Goal: Check status: Check status

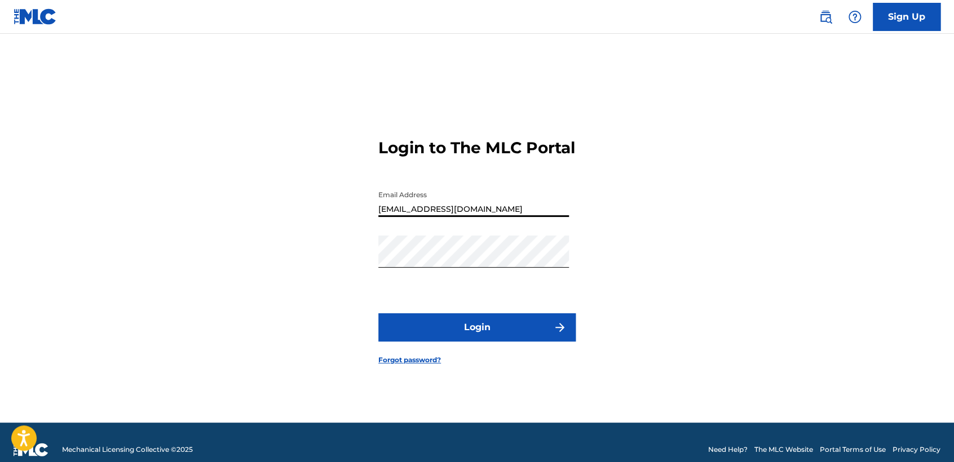
drag, startPoint x: 0, startPoint y: 0, endPoint x: 316, endPoint y: 247, distance: 401.0
click at [316, 247] on div "Login to The MLC Portal Email Address [EMAIL_ADDRESS][DOMAIN_NAME] Password Log…" at bounding box center [476, 242] width 789 height 361
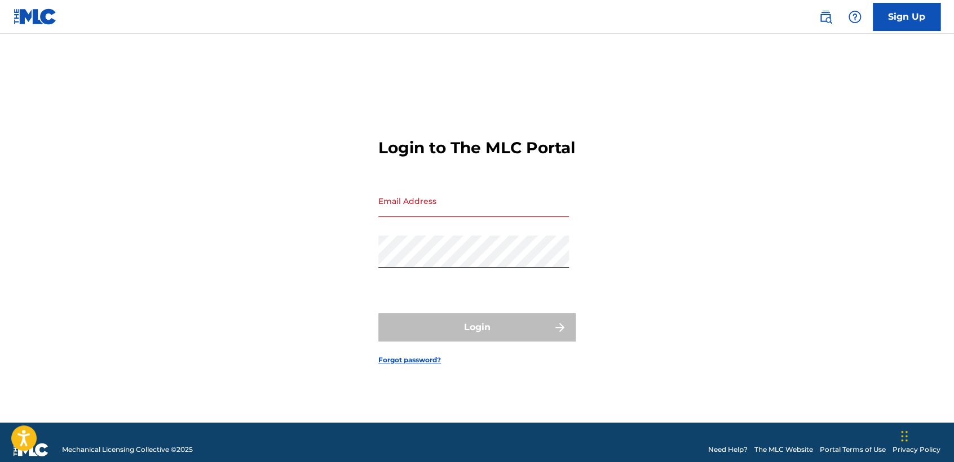
click at [302, 241] on div "Login to The MLC Portal Email Address Password Login Forgot password?" at bounding box center [476, 242] width 789 height 361
click at [203, 266] on div "Login to The MLC Portal Email Address Password Login Forgot password?" at bounding box center [476, 242] width 789 height 361
click at [446, 213] on input "Email Address" at bounding box center [473, 201] width 190 height 32
type input "[EMAIL_ADDRESS][DOMAIN_NAME]"
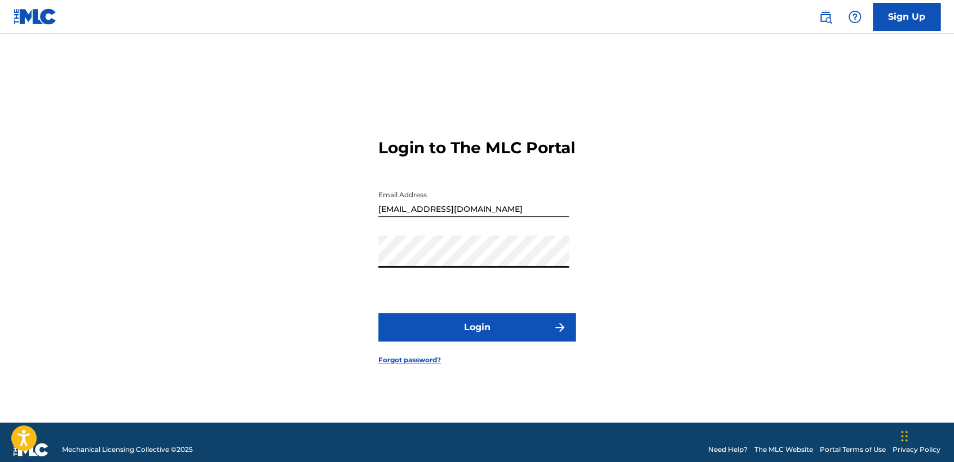
click at [385, 340] on button "Login" at bounding box center [476, 327] width 197 height 28
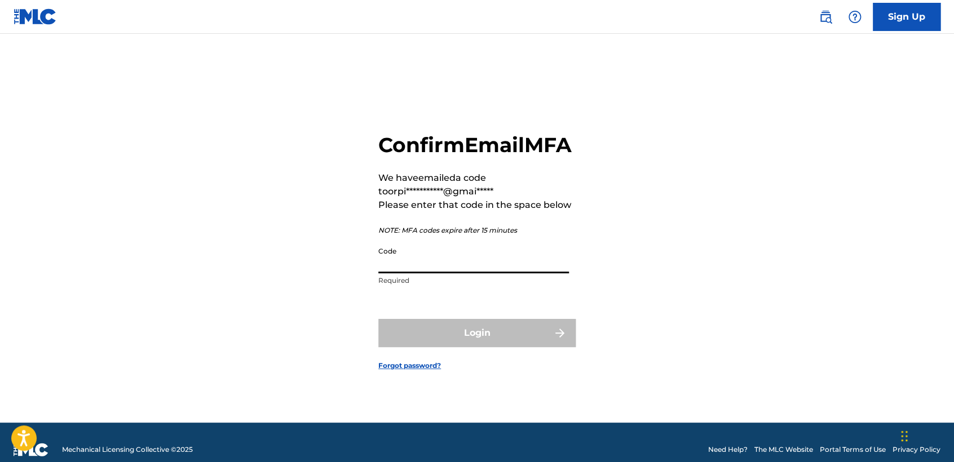
paste input "051935"
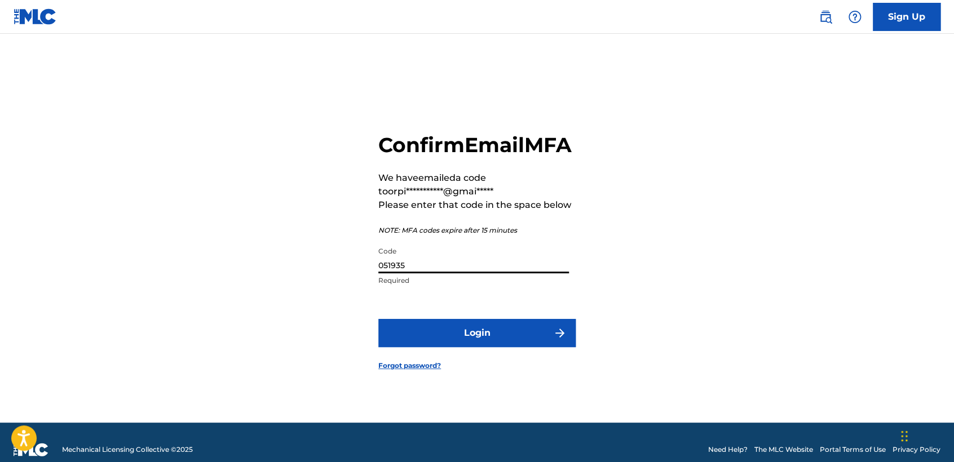
type input "051935"
click at [455, 334] on button "Login" at bounding box center [476, 333] width 197 height 28
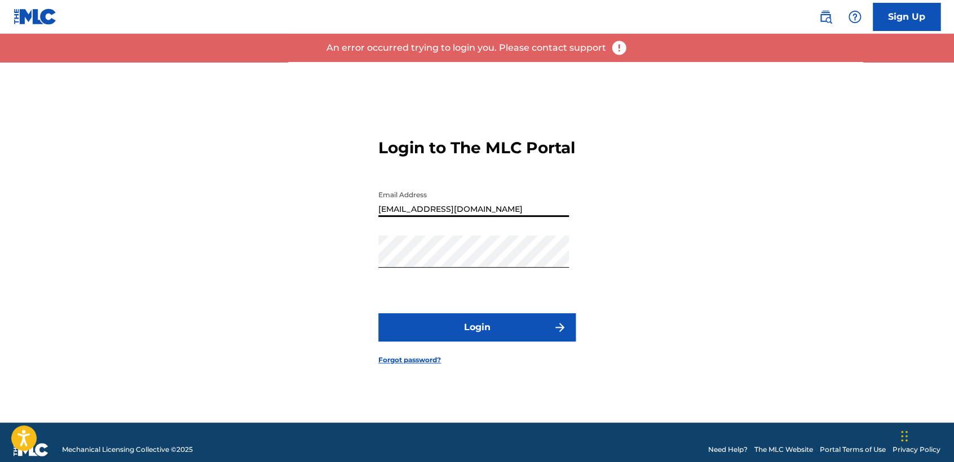
click at [470, 217] on input "[EMAIL_ADDRESS][DOMAIN_NAME]" at bounding box center [473, 201] width 190 height 32
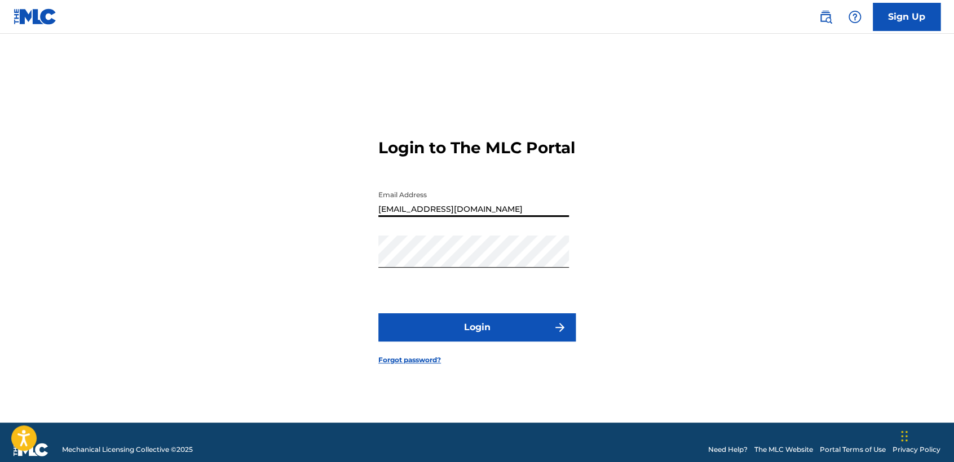
drag, startPoint x: 513, startPoint y: 214, endPoint x: 311, endPoint y: 211, distance: 201.8
click at [311, 211] on div "Login to The MLC Portal Email Address [EMAIL_ADDRESS][DOMAIN_NAME] Password Log…" at bounding box center [476, 242] width 789 height 361
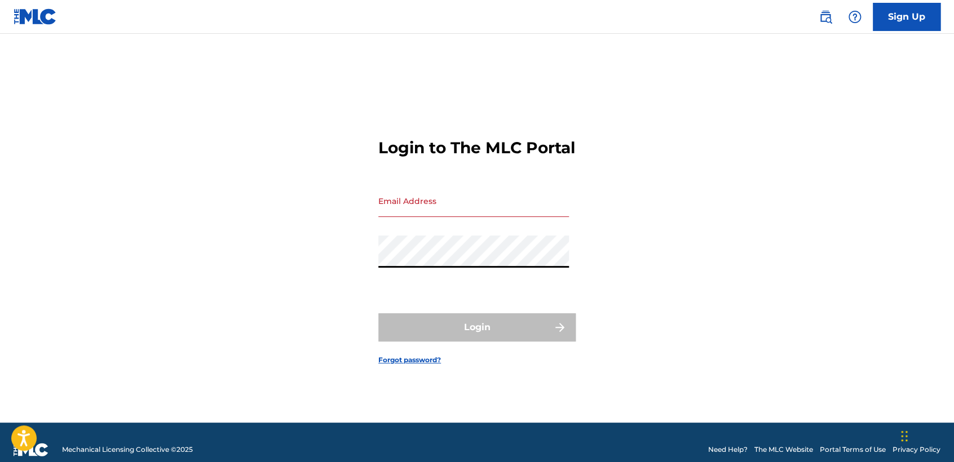
click at [257, 290] on div "Login to The MLC Portal Email Address Password Login Forgot password?" at bounding box center [476, 242] width 789 height 361
click at [445, 213] on input "Email Address" at bounding box center [473, 201] width 190 height 32
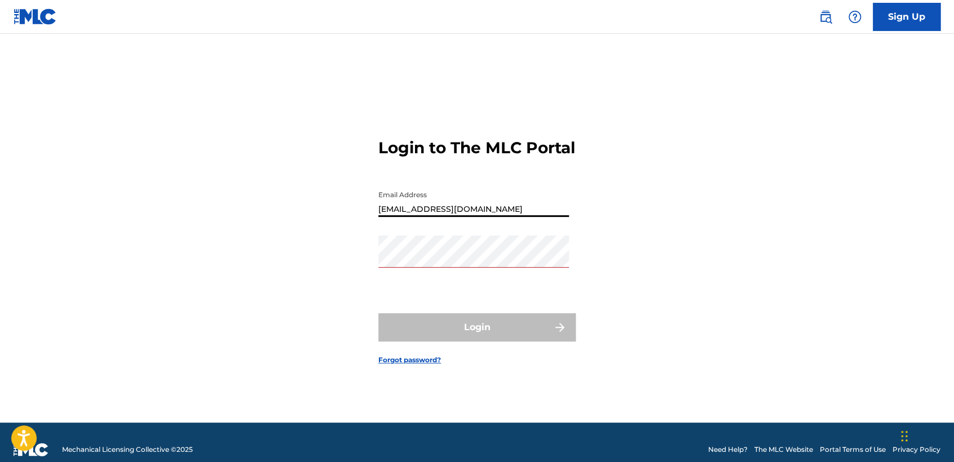
type input "[EMAIL_ADDRESS][DOMAIN_NAME]"
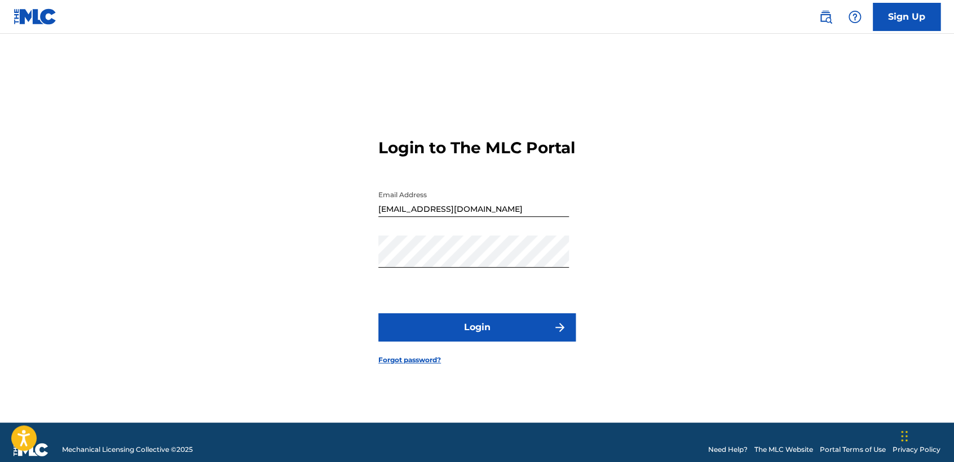
click at [398, 331] on button "Login" at bounding box center [476, 327] width 197 height 28
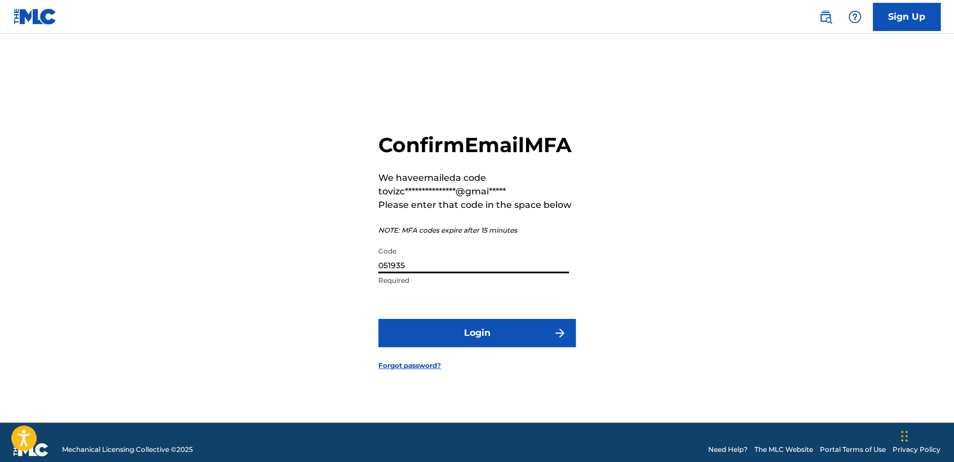
click at [406, 273] on input "051935" at bounding box center [473, 257] width 190 height 32
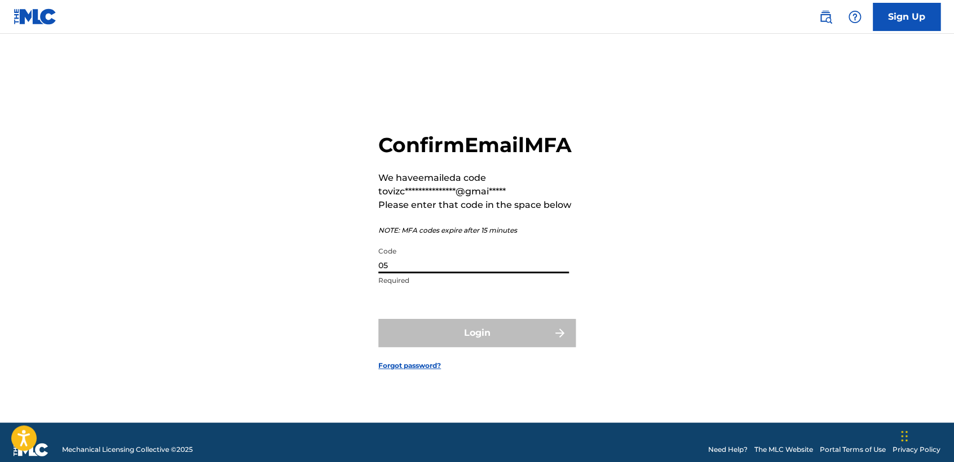
type input "0"
click at [406, 273] on input "Code" at bounding box center [473, 257] width 190 height 32
paste input "613990"
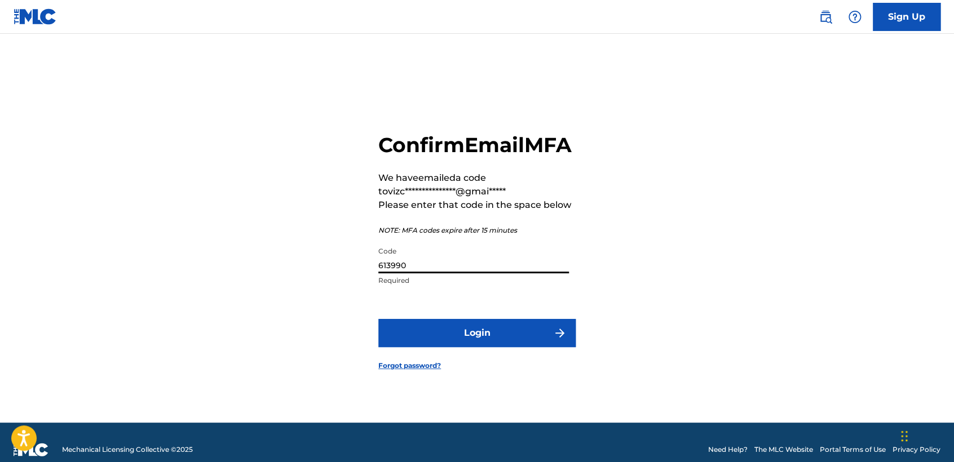
type input "613990"
click at [491, 360] on form "**********" at bounding box center [476, 242] width 197 height 361
click at [540, 347] on button "Login" at bounding box center [476, 333] width 197 height 28
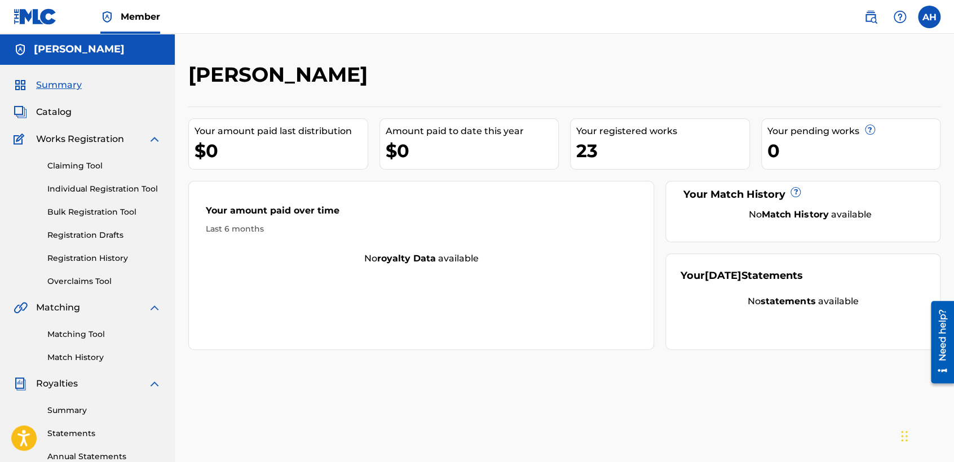
click at [86, 259] on link "Registration History" at bounding box center [104, 258] width 114 height 12
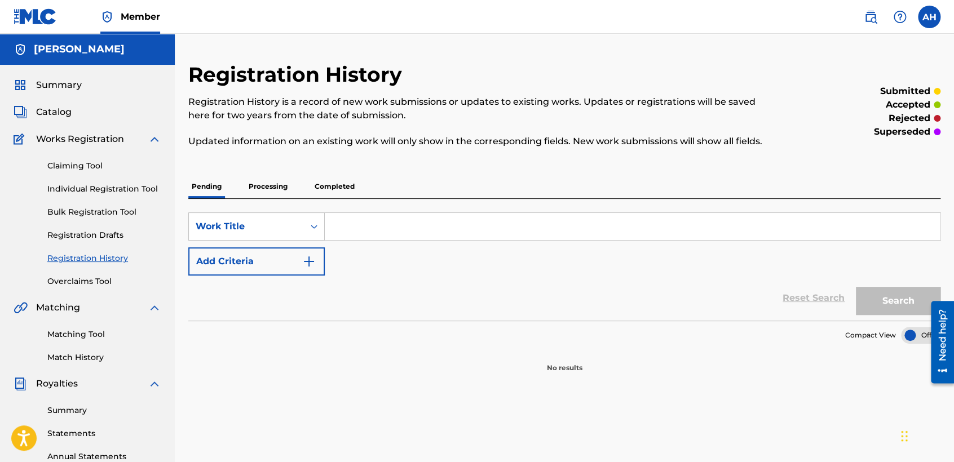
click at [278, 197] on p "Processing" at bounding box center [268, 187] width 46 height 24
click at [329, 188] on p "Completed" at bounding box center [334, 187] width 47 height 24
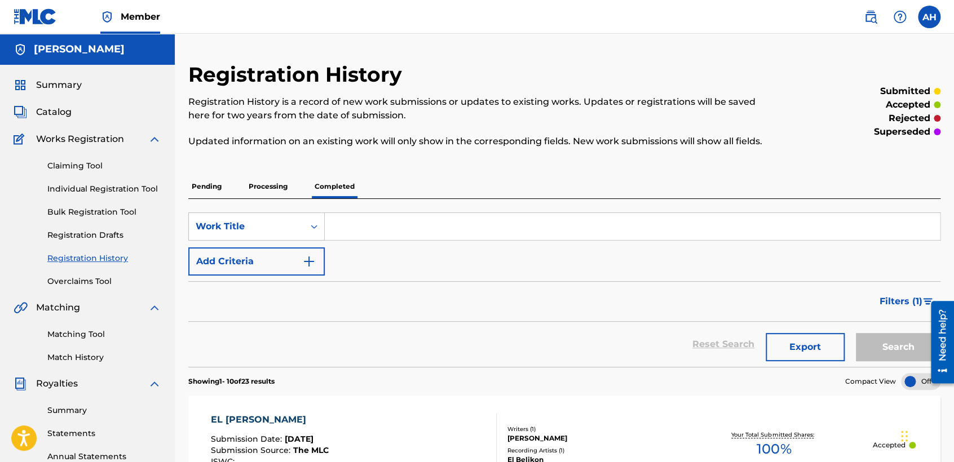
click at [365, 336] on div "Reset Search Export Search" at bounding box center [564, 344] width 752 height 45
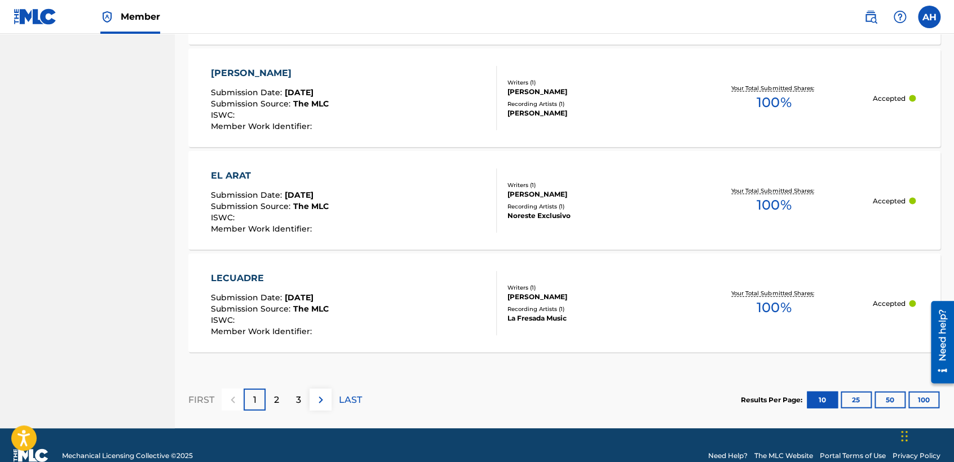
scroll to position [1085, 0]
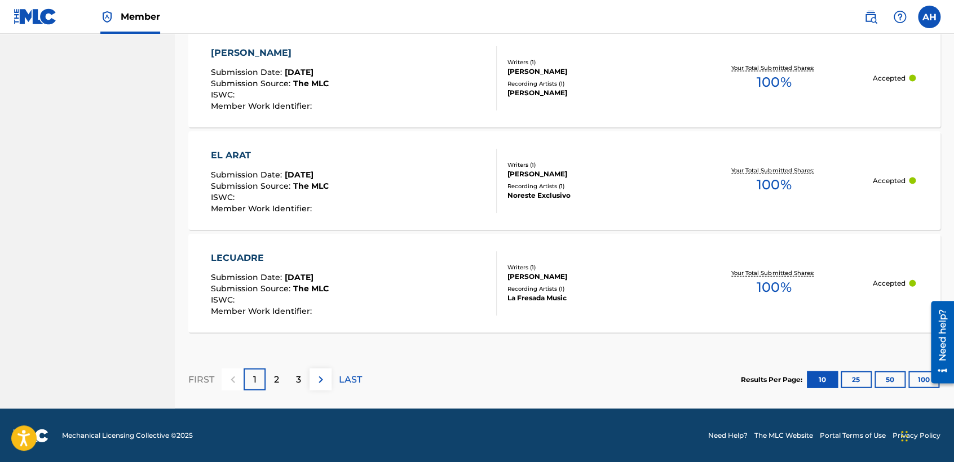
click at [890, 376] on button "50" at bounding box center [889, 379] width 31 height 17
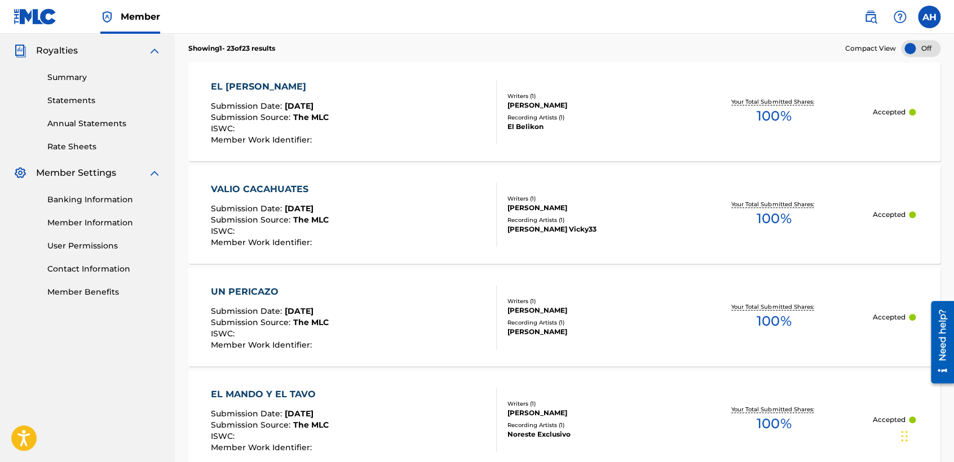
scroll to position [184, 0]
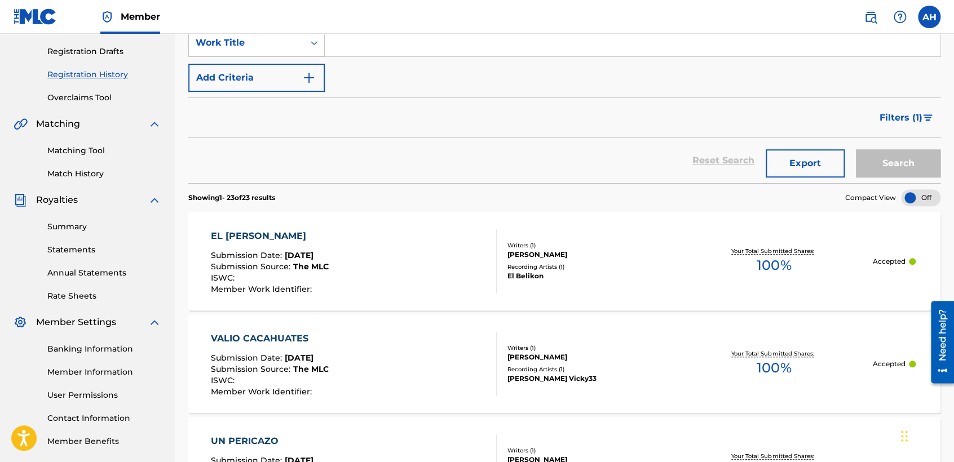
click at [920, 20] on label at bounding box center [928, 17] width 23 height 23
click at [929, 17] on input "AH [PERSON_NAME] [PERSON_NAME] [EMAIL_ADDRESS][DOMAIN_NAME] Notification Prefer…" at bounding box center [929, 17] width 0 height 0
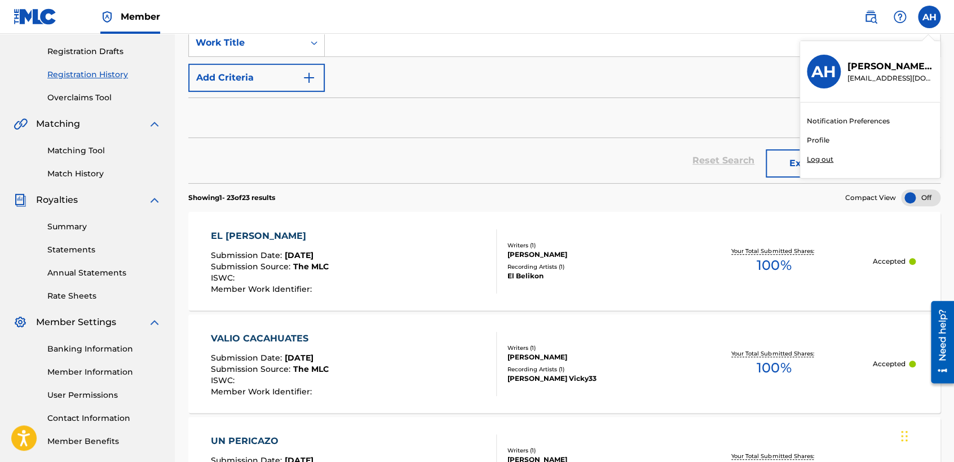
click at [817, 163] on p "Log out" at bounding box center [819, 159] width 26 height 10
click at [929, 17] on input "AH [PERSON_NAME] [PERSON_NAME] [EMAIL_ADDRESS][DOMAIN_NAME] Notification Prefer…" at bounding box center [929, 17] width 0 height 0
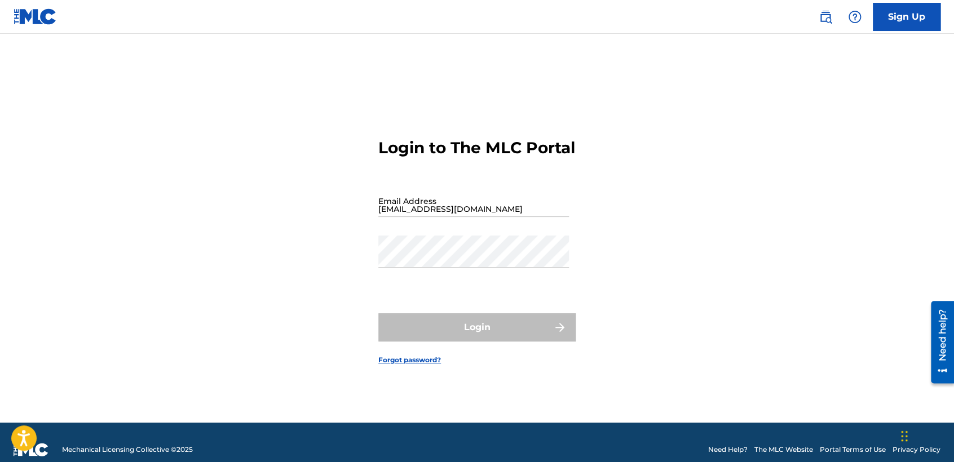
click at [515, 228] on div "Email Address [EMAIL_ADDRESS][DOMAIN_NAME]" at bounding box center [473, 210] width 190 height 51
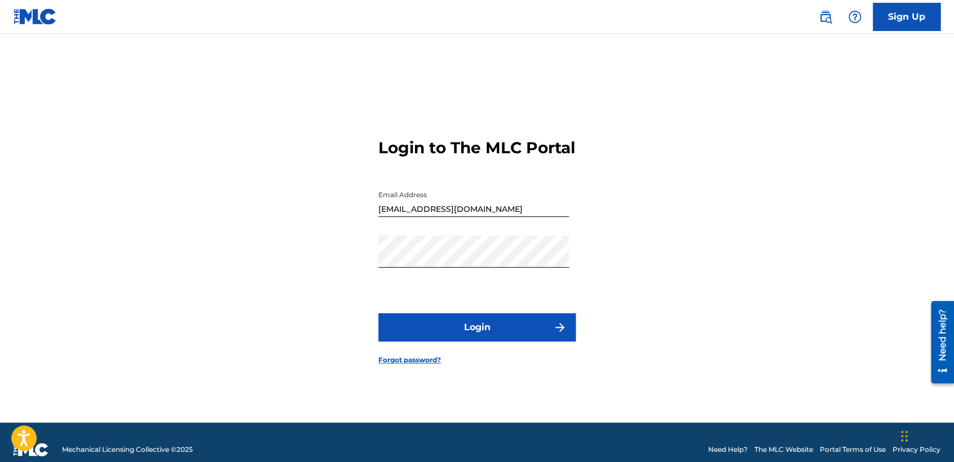
click at [525, 217] on input "[EMAIL_ADDRESS][DOMAIN_NAME]" at bounding box center [473, 201] width 190 height 32
type input "b"
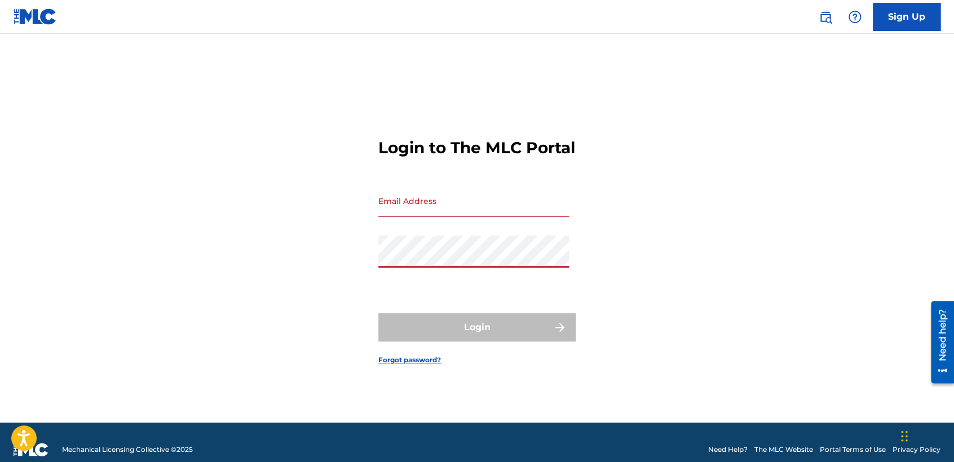
click at [467, 214] on input "Email Address" at bounding box center [473, 201] width 190 height 32
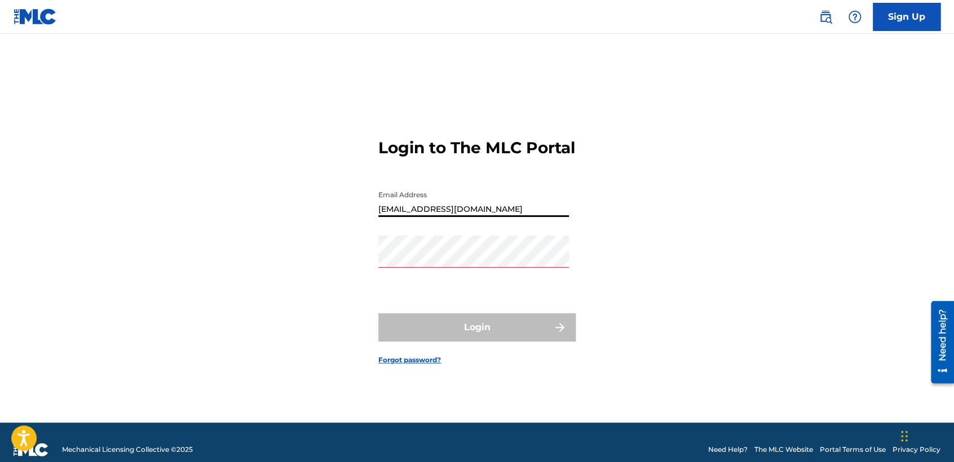
type input "[EMAIL_ADDRESS][DOMAIN_NAME]"
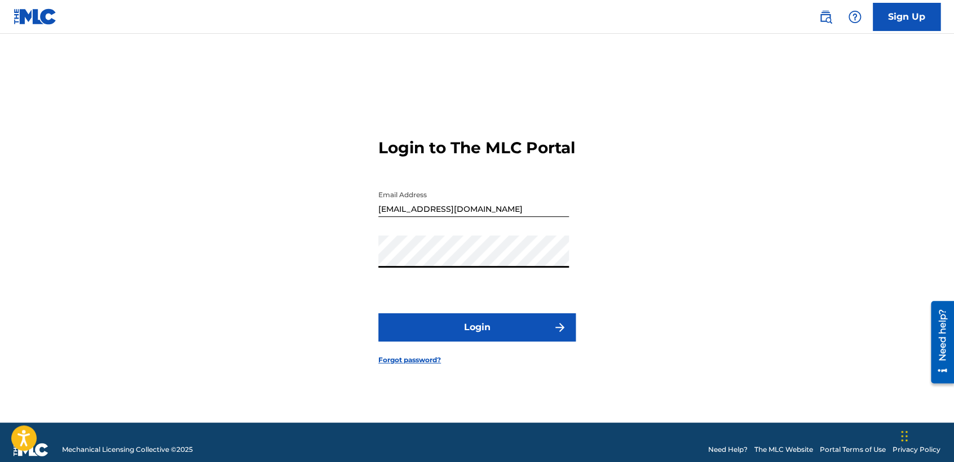
click at [390, 329] on button "Login" at bounding box center [476, 327] width 197 height 28
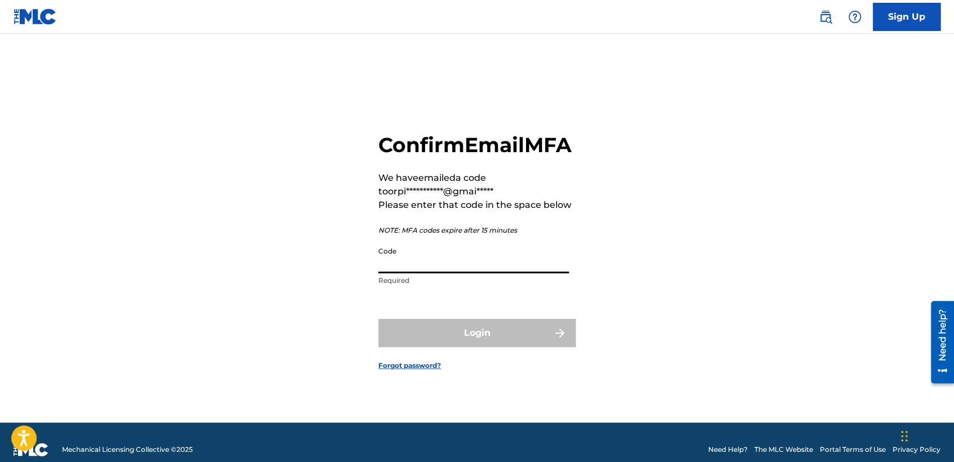
click at [484, 273] on input "Code" at bounding box center [473, 257] width 190 height 32
paste input "934048"
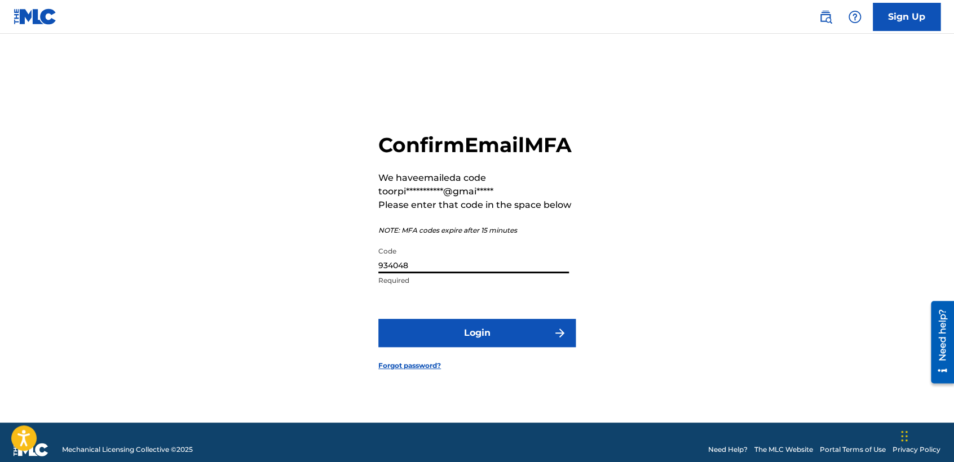
type input "934048"
click at [472, 329] on form "**********" at bounding box center [476, 242] width 197 height 361
click at [469, 347] on button "Login" at bounding box center [476, 333] width 197 height 28
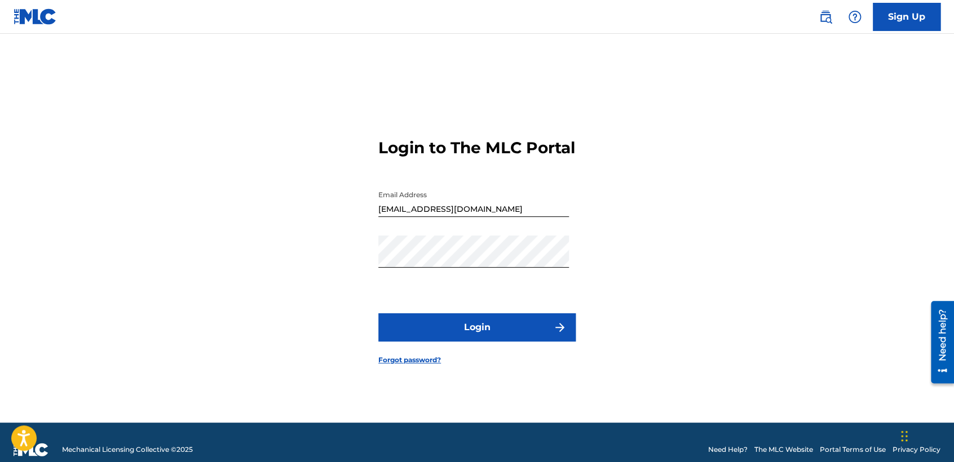
click at [396, 342] on button "Login" at bounding box center [476, 327] width 197 height 28
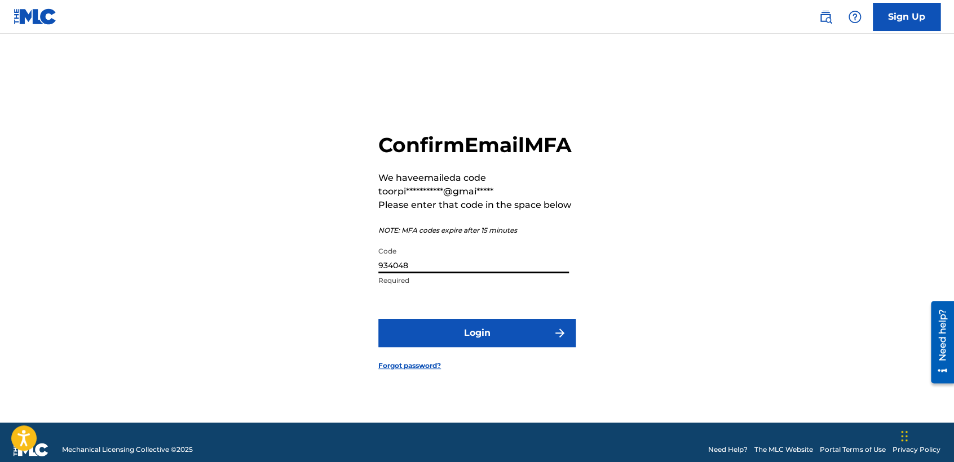
drag, startPoint x: 419, startPoint y: 274, endPoint x: 348, endPoint y: 264, distance: 71.8
click at [348, 264] on div "**********" at bounding box center [476, 242] width 789 height 361
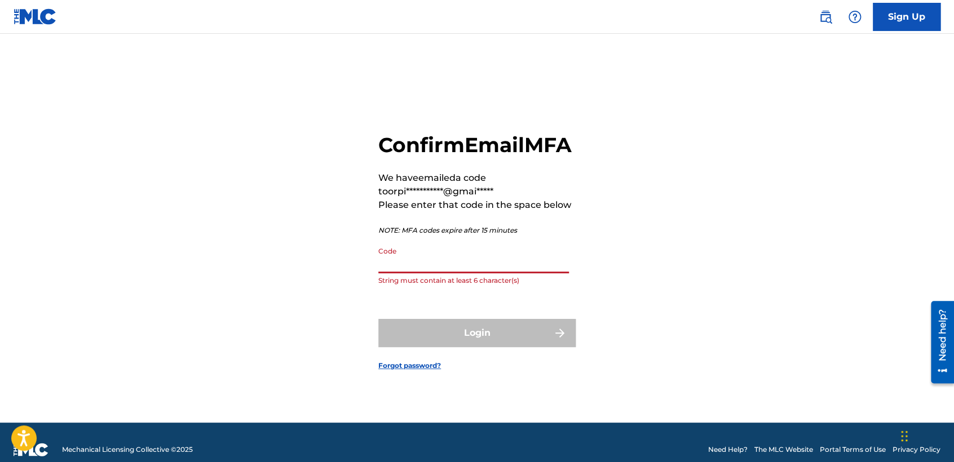
paste input "768031"
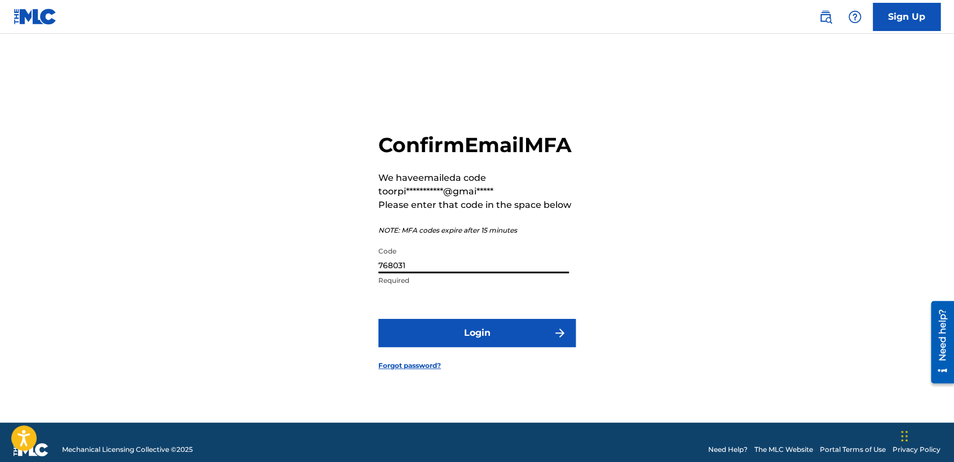
type input "768031"
click at [472, 347] on button "Login" at bounding box center [476, 333] width 197 height 28
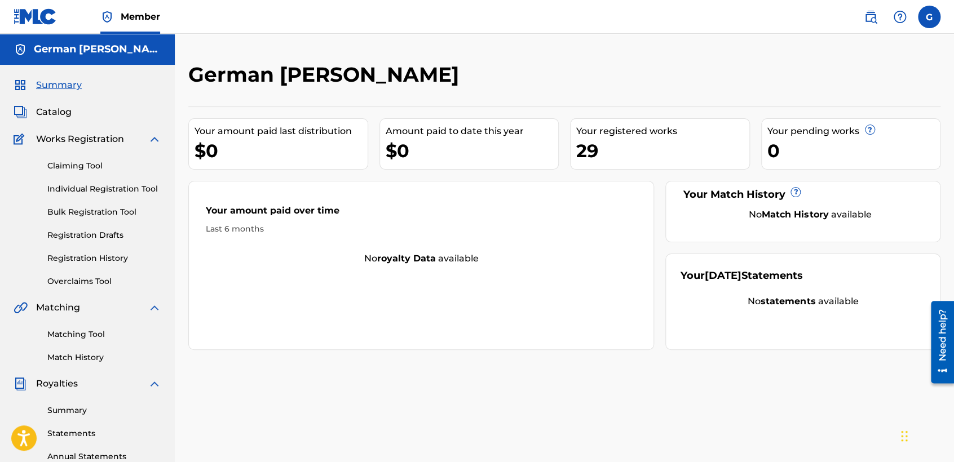
click at [102, 256] on link "Registration History" at bounding box center [104, 258] width 114 height 12
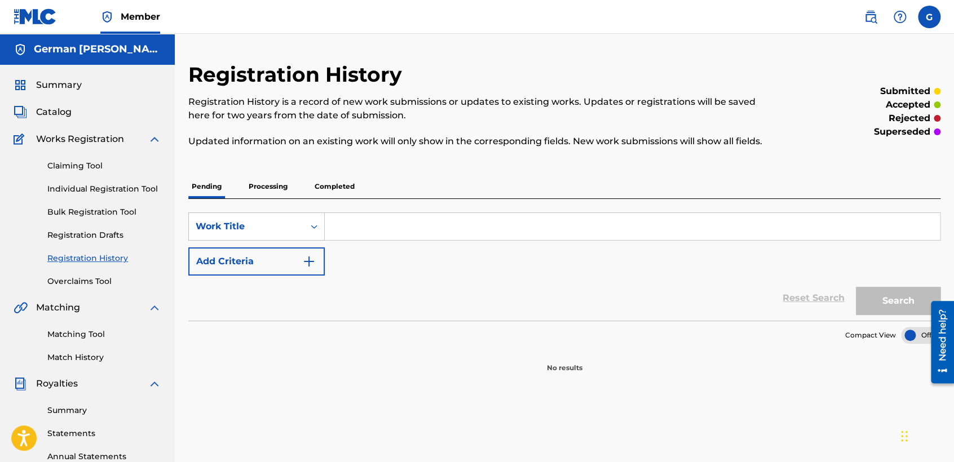
click at [352, 189] on p "Completed" at bounding box center [334, 187] width 47 height 24
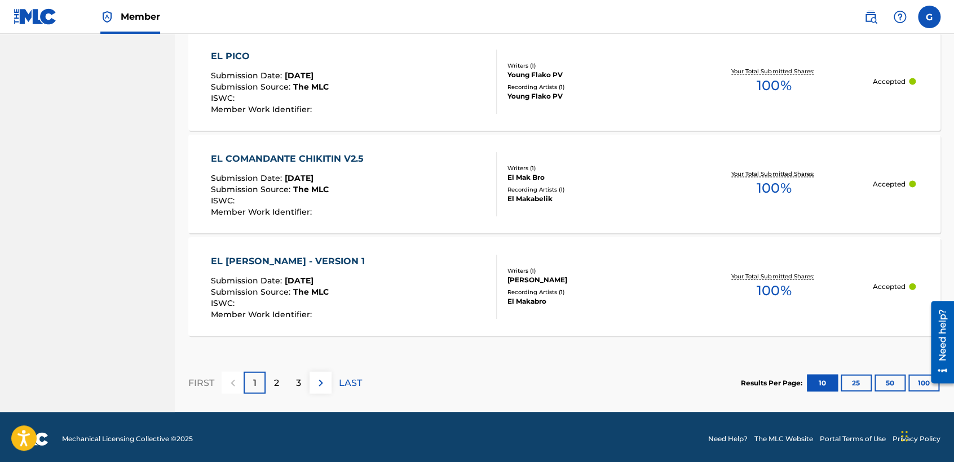
scroll to position [1085, 0]
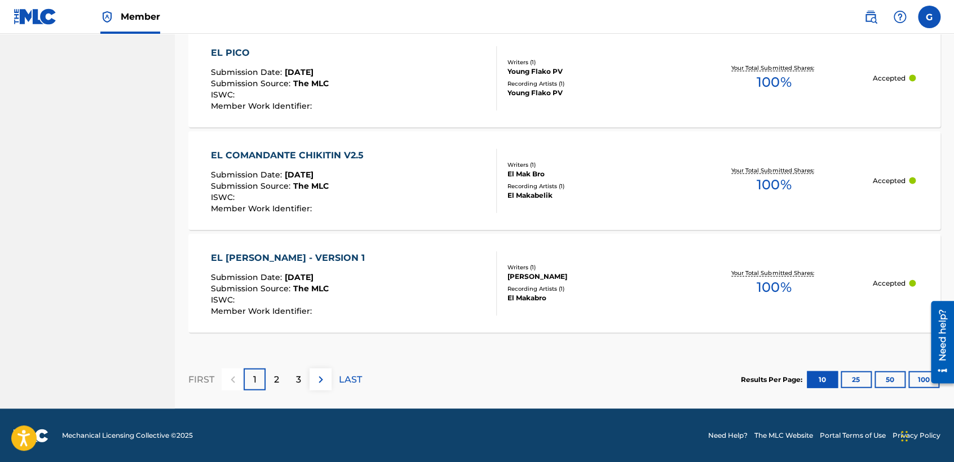
click at [884, 375] on button "50" at bounding box center [889, 379] width 31 height 17
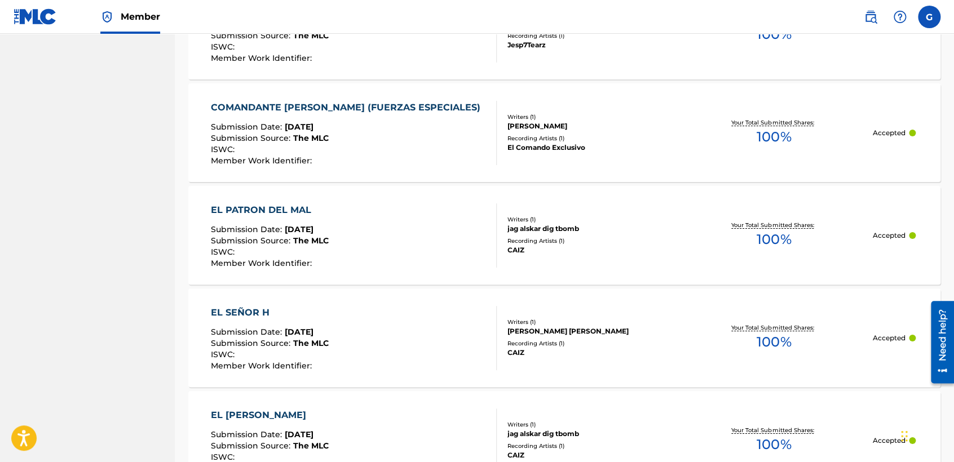
scroll to position [1879, 0]
